Goal: Transaction & Acquisition: Purchase product/service

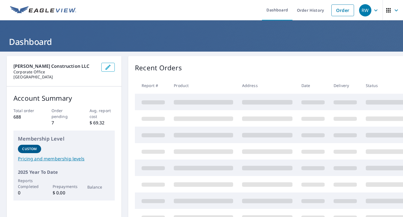
click at [385, 12] on icon "button" at bounding box center [388, 10] width 7 height 7
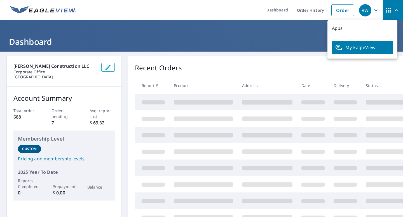
drag, startPoint x: 158, startPoint y: 18, endPoint x: 155, endPoint y: 18, distance: 3.1
click at [158, 18] on ul "Dashboard Order History Order" at bounding box center [217, 10] width 277 height 20
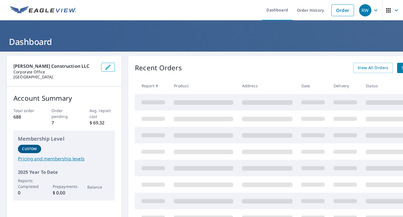
click at [372, 10] on icon "button" at bounding box center [375, 10] width 7 height 7
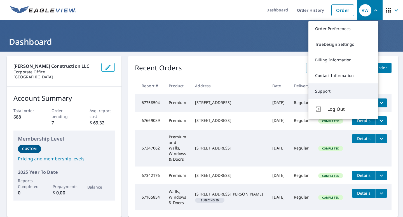
click at [345, 90] on link "Support" at bounding box center [343, 92] width 70 height 16
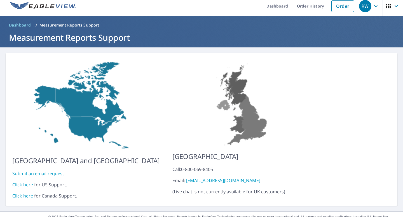
scroll to position [9, 0]
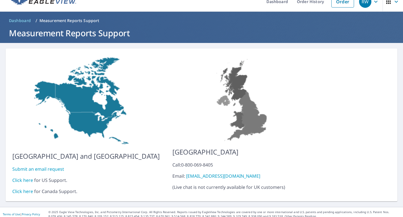
click at [21, 177] on link "Click here" at bounding box center [22, 180] width 21 height 6
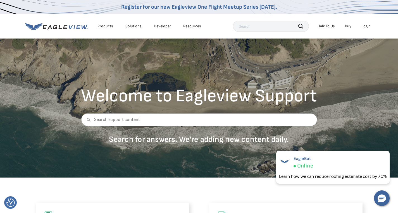
click at [371, 26] on li "Login" at bounding box center [366, 26] width 15 height 8
click at [365, 26] on div "Login" at bounding box center [366, 26] width 9 height 5
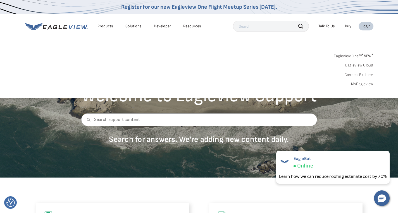
click at [369, 84] on link "MyEagleview" at bounding box center [362, 84] width 22 height 5
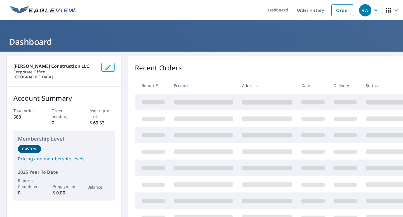
click at [372, 11] on icon "button" at bounding box center [375, 10] width 7 height 7
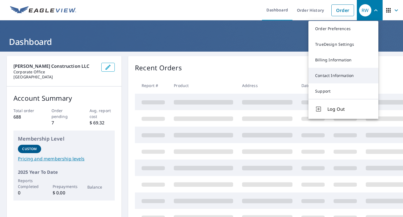
click at [340, 76] on link "Contact Information" at bounding box center [343, 76] width 70 height 16
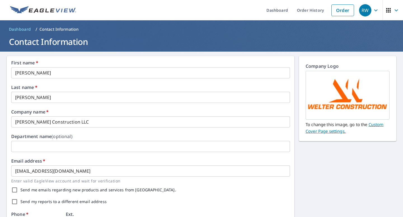
click at [359, 8] on div "RW" at bounding box center [365, 10] width 12 height 12
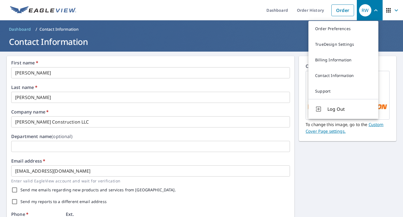
click at [335, 155] on div "First name   * [PERSON_NAME] ​ Last name   * [PERSON_NAME] ​ Company name   * […" at bounding box center [201, 216] width 403 height 328
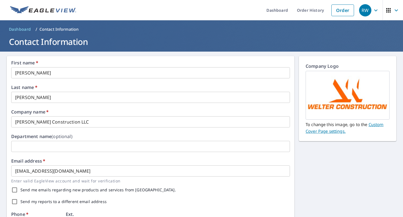
click at [342, 162] on div "First name   * [PERSON_NAME] ​ Last name   * [PERSON_NAME] ​ Company name   * […" at bounding box center [201, 216] width 403 height 328
click at [372, 10] on icon "button" at bounding box center [375, 10] width 7 height 7
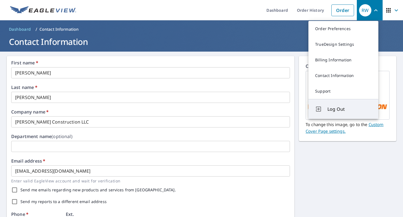
click at [332, 114] on button "Log Out" at bounding box center [343, 109] width 70 height 20
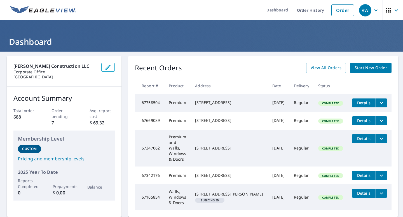
click at [373, 9] on icon "button" at bounding box center [375, 10] width 7 height 7
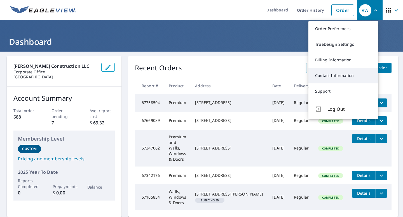
click at [340, 75] on link "Contact Information" at bounding box center [343, 76] width 70 height 16
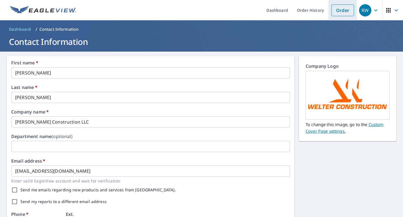
click at [335, 12] on link "Order" at bounding box center [342, 10] width 23 height 12
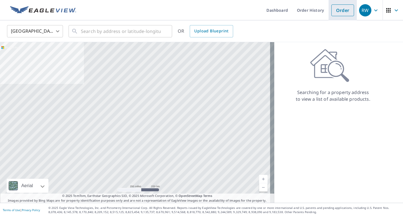
click at [339, 10] on link "Order" at bounding box center [342, 10] width 23 height 12
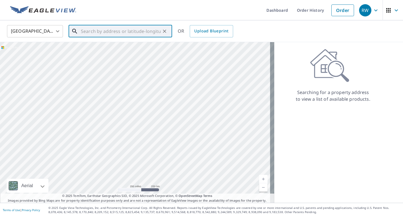
click at [107, 31] on input "text" at bounding box center [121, 31] width 80 height 16
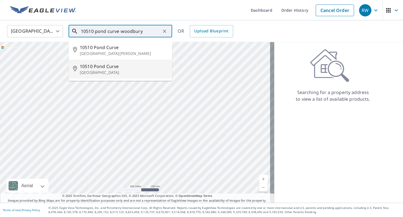
click at [100, 70] on p "Woodbury, MN 55129" at bounding box center [124, 73] width 88 height 6
type input "10510 Pond Curve Woodbury, MN 55129"
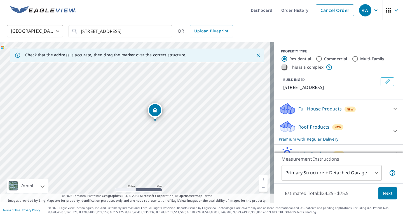
click at [281, 68] on input "This is a complex" at bounding box center [284, 67] width 7 height 7
checkbox input "true"
radio input "false"
radio input "true"
type input "4"
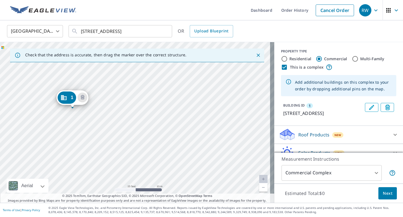
drag, startPoint x: 230, startPoint y: 160, endPoint x: 155, endPoint y: 160, distance: 75.8
click at [155, 160] on div "1 10510 Pond Curv Woodbury, MN 55129" at bounding box center [137, 122] width 274 height 161
click at [175, 102] on div "1 10510 Pond Curv Woodbury, MN 55129" at bounding box center [137, 122] width 274 height 161
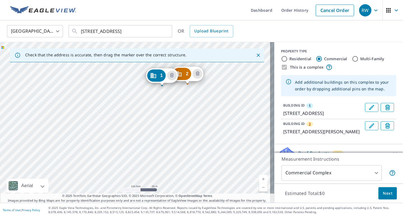
drag, startPoint x: 195, startPoint y: 155, endPoint x: 177, endPoint y: 106, distance: 51.9
click at [177, 105] on div "2 10532 Pond Curv Saint Paul, MN 55129 1 10510 Pond Curv Woodbury, MN 55129" at bounding box center [137, 122] width 274 height 161
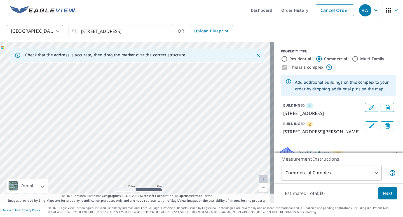
drag, startPoint x: 137, startPoint y: 104, endPoint x: 151, endPoint y: 101, distance: 15.0
click at [151, 101] on div "2 10532 Pond Curv Saint Paul, MN 55129 1 10510 Pond Curv Woodbury, MN 55129" at bounding box center [137, 122] width 274 height 161
click at [174, 99] on div "2 10532 Pond Curv Saint Paul, MN 55129 1 10510 Pond Curv Woodbury, MN 55129" at bounding box center [137, 122] width 274 height 161
click at [173, 103] on div "2 10532 Pond Curv Saint Paul, MN 55129 1 10510 Pond Curv Woodbury, MN 55129" at bounding box center [137, 122] width 274 height 161
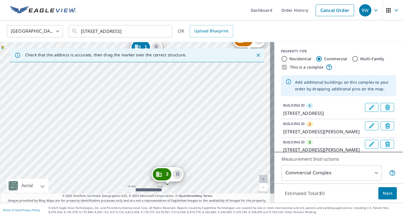
drag, startPoint x: 169, startPoint y: 128, endPoint x: 181, endPoint y: 63, distance: 65.5
click at [181, 63] on div "2 10532 Pond Curv Saint Paul, MN 55129 3 10513 Pond Curv Saint Paul, MN 55129 1…" at bounding box center [137, 122] width 274 height 161
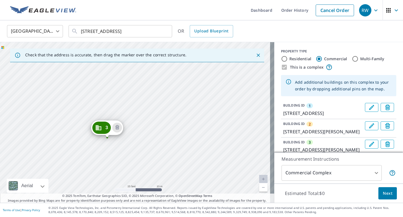
drag, startPoint x: 170, startPoint y: 123, endPoint x: 119, endPoint y: 88, distance: 61.6
click at [119, 88] on div "2 10532 Pond Curv Saint Paul, MN 55129 3 10513 Pond Curv Saint Paul, MN 55129 1…" at bounding box center [137, 122] width 274 height 161
click at [182, 137] on div "2 10532 Pond Curv Saint Paul, MN 55129 3 10513 Pond Curv Saint Paul, MN 55129 1…" at bounding box center [137, 122] width 274 height 161
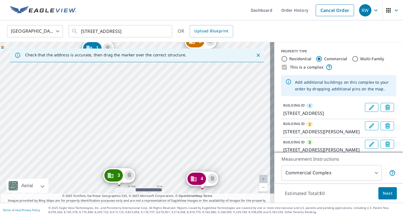
drag, startPoint x: 171, startPoint y: 103, endPoint x: 155, endPoint y: 76, distance: 31.2
click at [155, 76] on div "2 10532 Pond Curv Saint Paul, MN 55129 3 10513 Pond Curv Saint Paul, MN 55129 4…" at bounding box center [137, 122] width 274 height 161
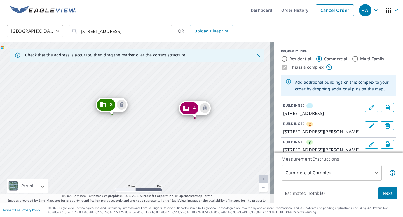
drag, startPoint x: 180, startPoint y: 142, endPoint x: 176, endPoint y: 75, distance: 67.0
click at [176, 76] on div "2 10532 Pond Curv Saint Paul, MN 55129 3 10513 Pond Curv Saint Paul, MN 55129 4…" at bounding box center [137, 122] width 274 height 161
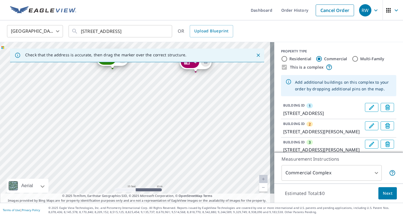
drag, startPoint x: 166, startPoint y: 122, endPoint x: 167, endPoint y: 105, distance: 17.1
click at [167, 105] on div "2 10532 Pond Curv Saint Paul, MN 55129 3 10513 Pond Curv Saint Paul, MN 55129 4…" at bounding box center [137, 122] width 274 height 161
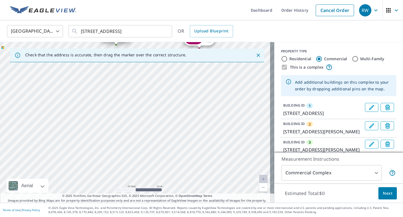
drag, startPoint x: 158, startPoint y: 138, endPoint x: 160, endPoint y: 118, distance: 20.3
click at [160, 118] on div "2 10532 Pond Curv Saint Paul, MN 55129 3 10513 Pond Curv Saint Paul, MN 55129 4…" at bounding box center [137, 122] width 274 height 161
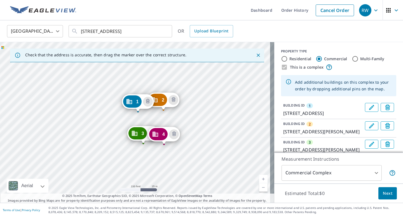
drag, startPoint x: 111, startPoint y: 96, endPoint x: 107, endPoint y: 143, distance: 47.1
click at [107, 143] on div "2 10532 Pond Curv Saint Paul, MN 55129 3 10513 Pond Curv Saint Paul, MN 55129 4…" at bounding box center [137, 122] width 274 height 161
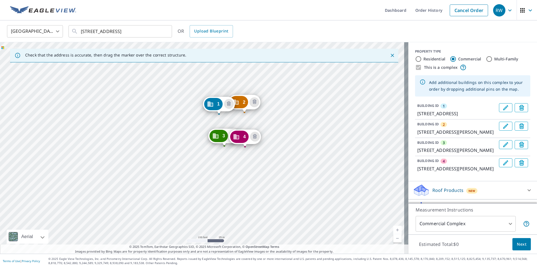
drag, startPoint x: 269, startPoint y: 171, endPoint x: 286, endPoint y: 138, distance: 37.0
click at [286, 138] on div "2 10532 Pond Curv Saint Paul, MN 55129 3 10513 Pond Curv Saint Paul, MN 55129 4…" at bounding box center [204, 147] width 408 height 211
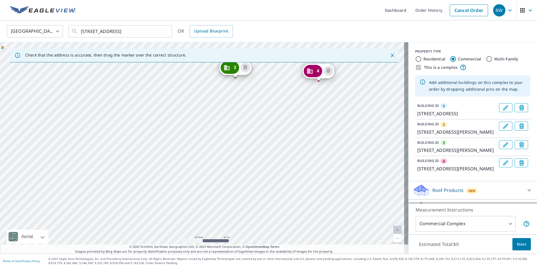
drag, startPoint x: 246, startPoint y: 173, endPoint x: 259, endPoint y: 201, distance: 31.0
click at [259, 201] on div "2 10532 Pond Curv Saint Paul, MN 55129 3 10513 Pond Curv Saint Paul, MN 55129 4…" at bounding box center [204, 147] width 408 height 211
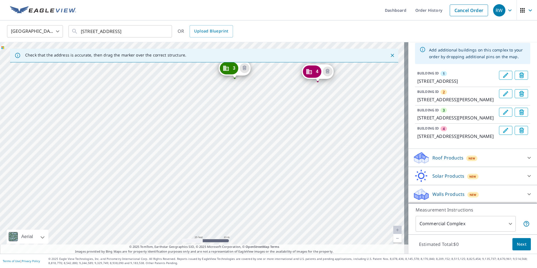
scroll to position [60, 0]
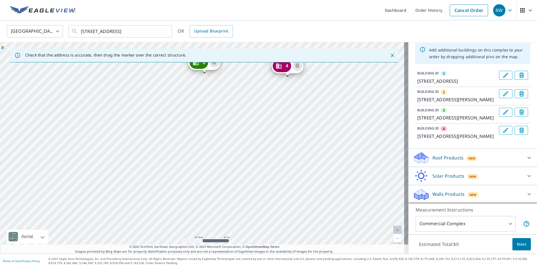
drag, startPoint x: 356, startPoint y: 134, endPoint x: 323, endPoint y: 129, distance: 33.6
click at [325, 128] on div "2 10532 Pond Curv Saint Paul, MN 55129 3 10513 Pond Curv Saint Paul, MN 55129 4…" at bounding box center [204, 147] width 408 height 211
click at [402, 193] on div "Walls Products New" at bounding box center [468, 194] width 110 height 13
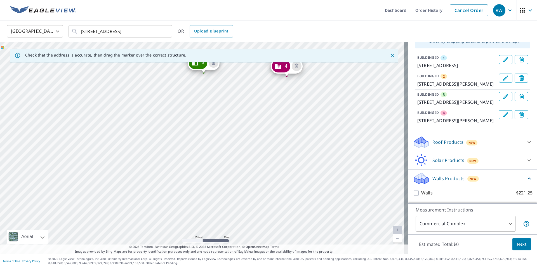
scroll to position [75, 0]
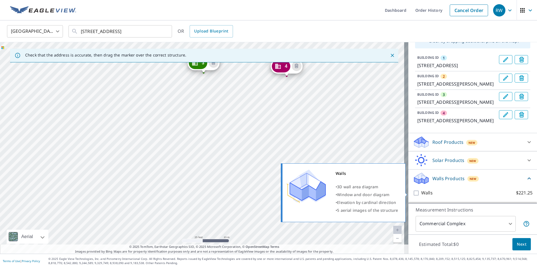
click at [402, 194] on input "Walls $221.25" at bounding box center [417, 193] width 8 height 7
checkbox input "true"
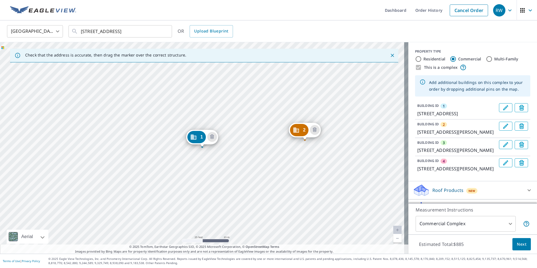
scroll to position [96, 0]
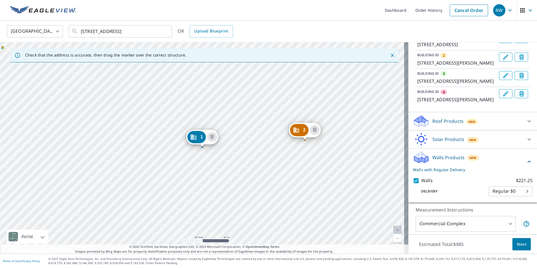
click at [402, 122] on div "Roof Products New" at bounding box center [468, 121] width 110 height 13
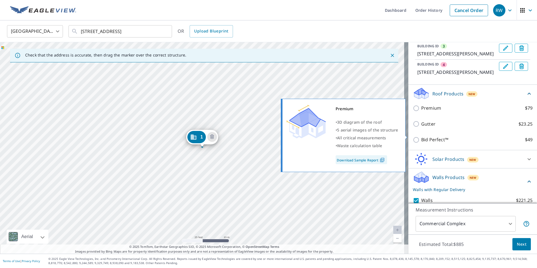
click at [402, 112] on p "Premium" at bounding box center [431, 108] width 20 height 7
click at [402, 112] on input "Premium $79" at bounding box center [417, 108] width 8 height 7
checkbox input "true"
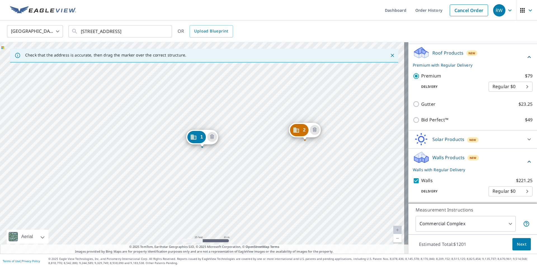
scroll to position [165, 0]
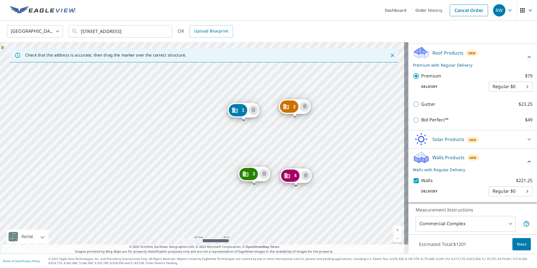
drag, startPoint x: 303, startPoint y: 172, endPoint x: 292, endPoint y: 159, distance: 17.0
click at [292, 159] on div "2 10532 Pond Curv Saint Paul, MN 55129 3 10513 Pond Curv Saint Paul, MN 55129 4…" at bounding box center [204, 147] width 408 height 211
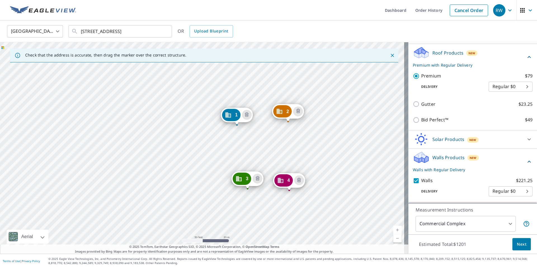
drag, startPoint x: 368, startPoint y: 190, endPoint x: 361, endPoint y: 195, distance: 8.2
click at [361, 195] on div "2 10532 Pond Curv Saint Paul, MN 55129 3 10513 Pond Curv Saint Paul, MN 55129 4…" at bounding box center [204, 147] width 408 height 211
drag, startPoint x: 175, startPoint y: 160, endPoint x: 314, endPoint y: 137, distance: 140.8
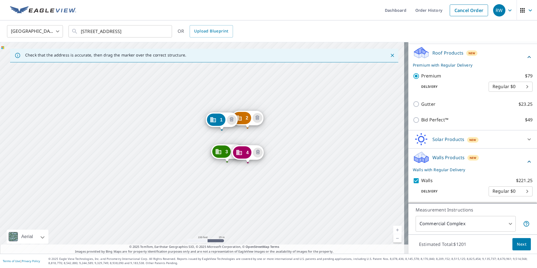
drag, startPoint x: 303, startPoint y: 186, endPoint x: 249, endPoint y: 179, distance: 54.6
click at [249, 179] on div "2 10532 Pond Curv Saint Paul, MN 55129 3 10513 Pond Curv Saint Paul, MN 55129 4…" at bounding box center [204, 147] width 408 height 211
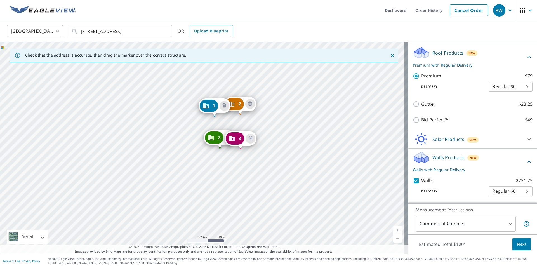
drag, startPoint x: 284, startPoint y: 155, endPoint x: 278, endPoint y: 143, distance: 14.3
click at [278, 143] on div "2 10532 Pond Curv Saint Paul, MN 55129 3 10513 Pond Curv Saint Paul, MN 55129 4…" at bounding box center [204, 147] width 408 height 211
